Goal: Navigation & Orientation: Go to known website

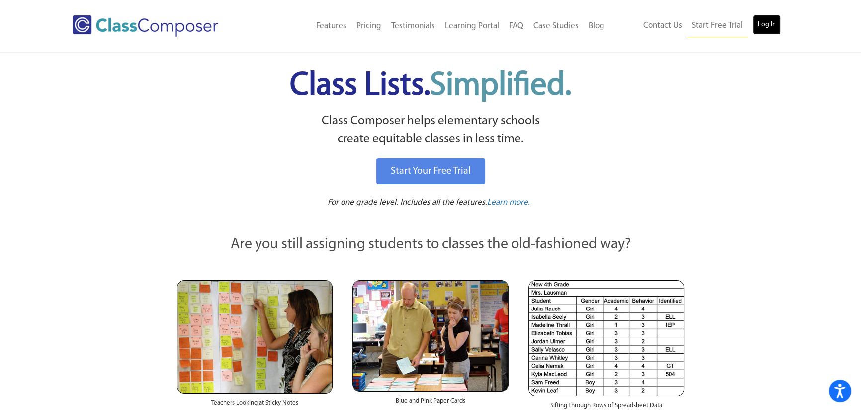
click at [766, 27] on link "Log In" at bounding box center [767, 25] width 28 height 20
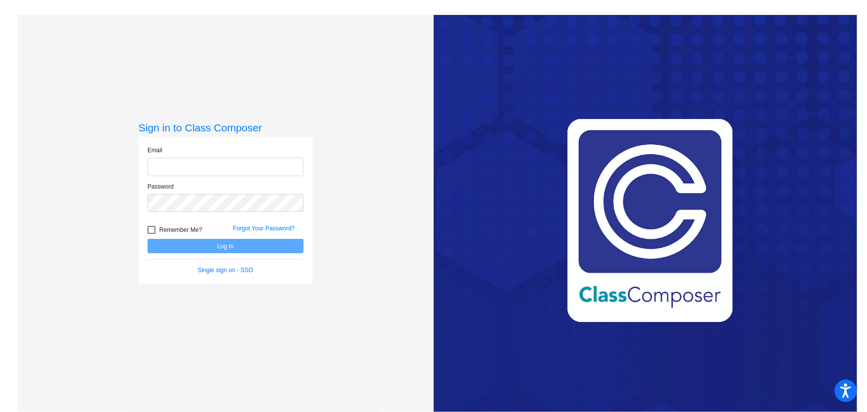
type input "[EMAIL_ADDRESS][DOMAIN_NAME]"
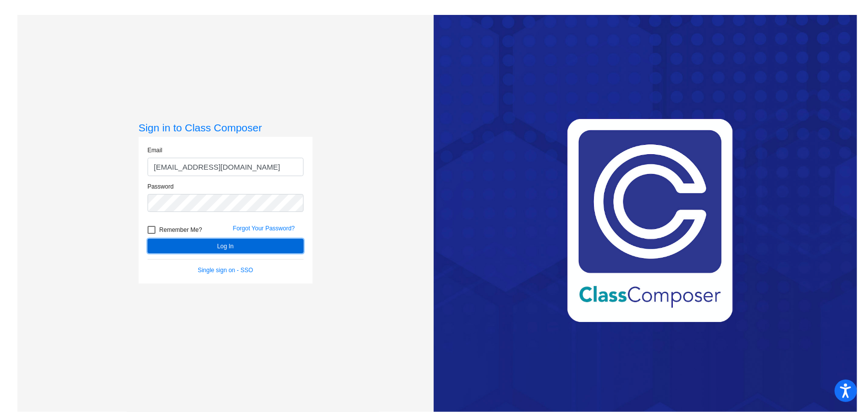
click at [263, 243] on button "Log In" at bounding box center [226, 246] width 156 height 14
